Goal: Task Accomplishment & Management: Use online tool/utility

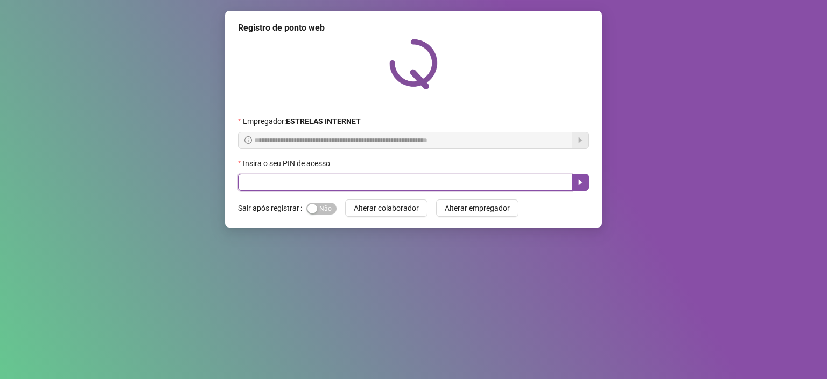
click at [273, 185] on input "text" at bounding box center [405, 181] width 335 height 17
type input "*****"
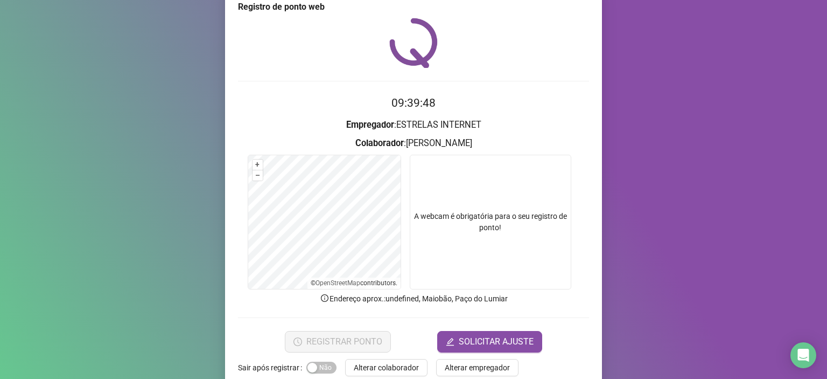
scroll to position [41, 0]
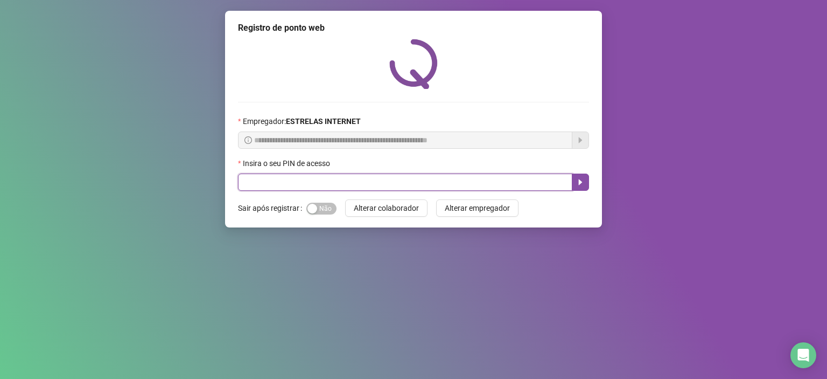
click at [357, 178] on input "text" at bounding box center [405, 181] width 335 height 17
type input "*****"
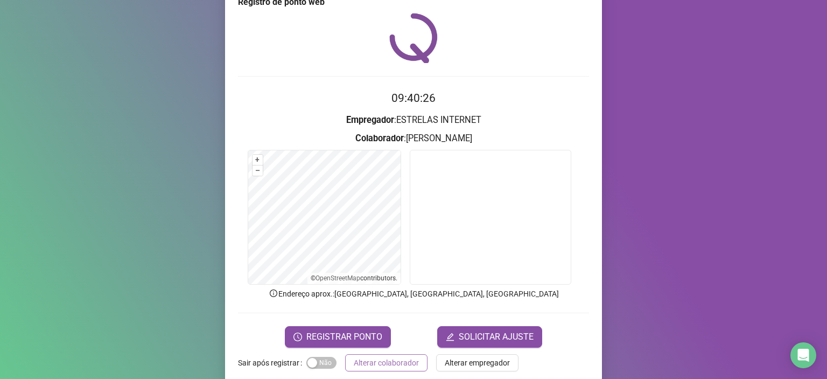
scroll to position [41, 0]
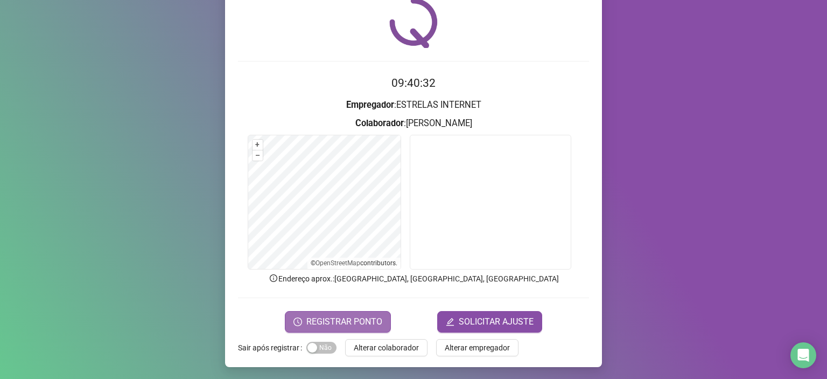
click at [354, 323] on span "REGISTRAR PONTO" at bounding box center [345, 321] width 76 height 13
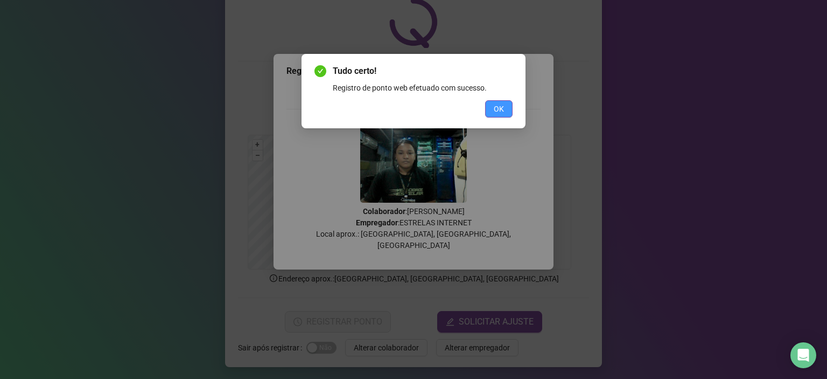
click at [513, 117] on div "Tudo certo! Registro de ponto web efetuado com sucesso. OK" at bounding box center [414, 91] width 224 height 74
click at [500, 109] on span "OK" at bounding box center [499, 109] width 10 height 12
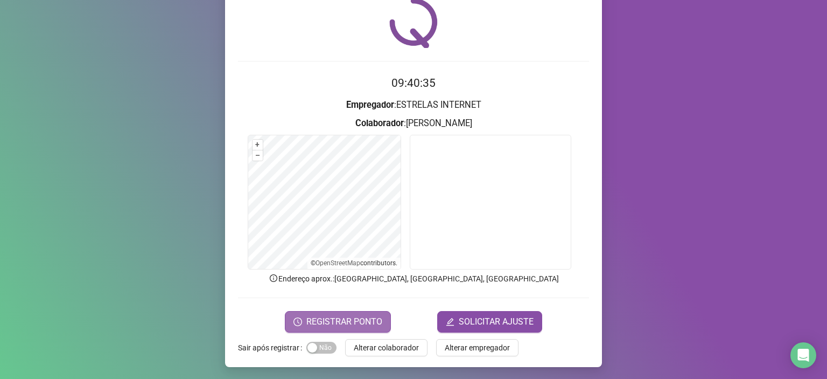
click at [353, 322] on span "REGISTRAR PONTO" at bounding box center [345, 321] width 76 height 13
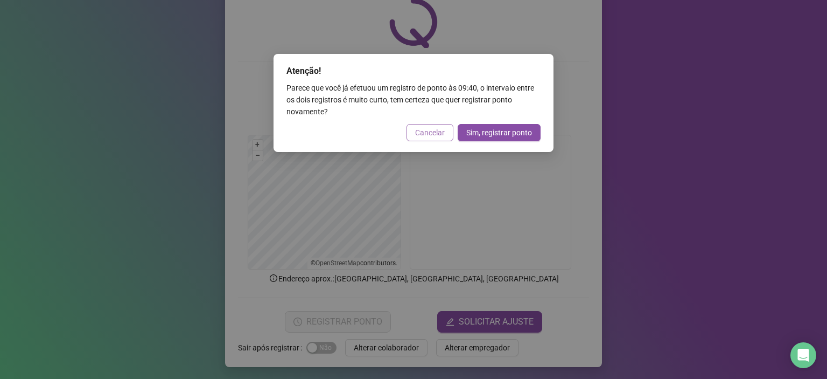
click at [433, 133] on span "Cancelar" at bounding box center [430, 133] width 30 height 12
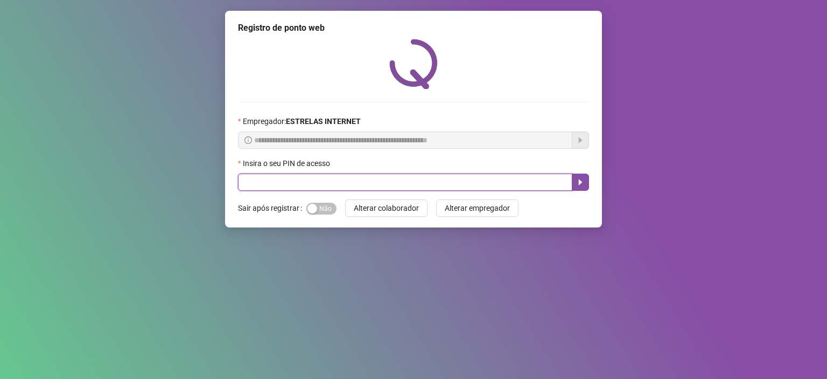
click at [301, 189] on input "text" at bounding box center [405, 181] width 335 height 17
type input "*****"
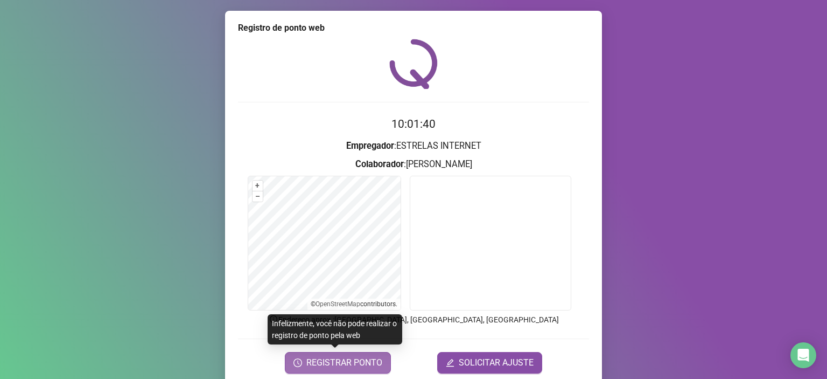
click at [363, 367] on span "REGISTRAR PONTO" at bounding box center [345, 362] width 76 height 13
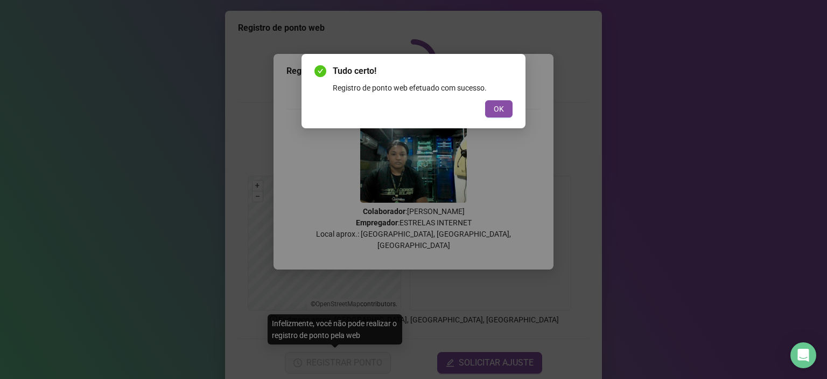
drag, startPoint x: 504, startPoint y: 109, endPoint x: 499, endPoint y: 179, distance: 70.8
click at [504, 108] on span "OK" at bounding box center [499, 109] width 10 height 12
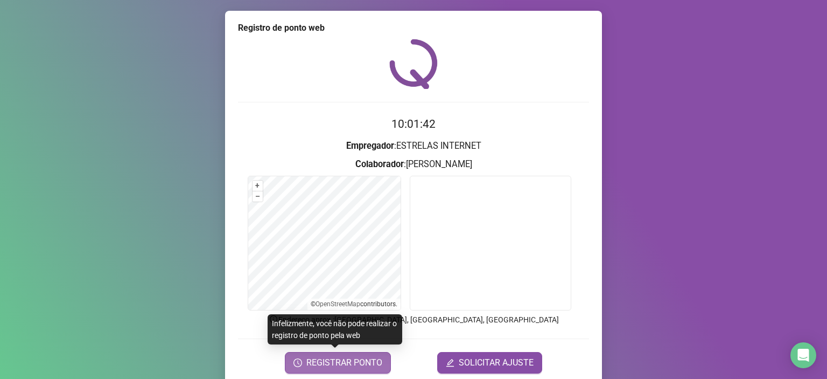
click at [354, 358] on span "REGISTRAR PONTO" at bounding box center [345, 362] width 76 height 13
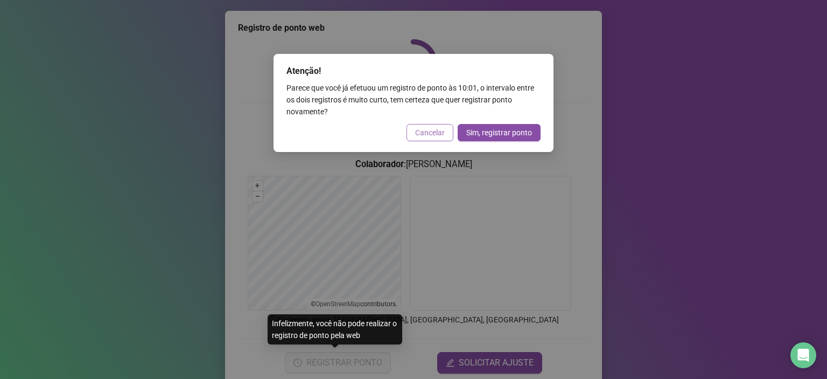
click at [422, 136] on span "Cancelar" at bounding box center [430, 133] width 30 height 12
